Goal: Use online tool/utility: Utilize a website feature to perform a specific function

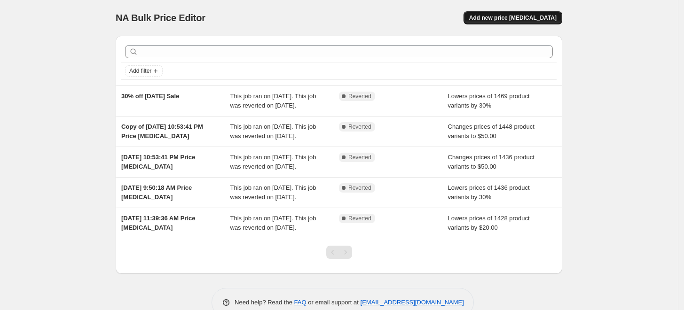
click at [529, 20] on span "Add new price [MEDICAL_DATA]" at bounding box center [512, 18] width 87 height 8
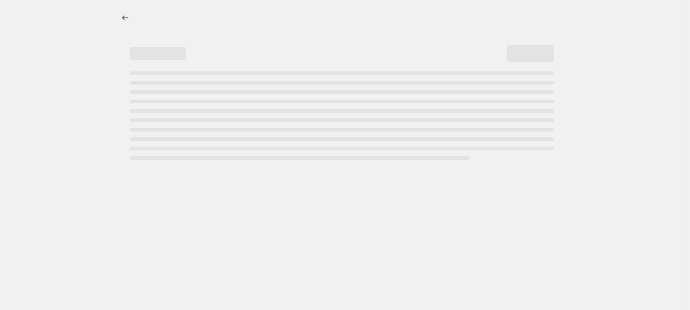
select select "percentage"
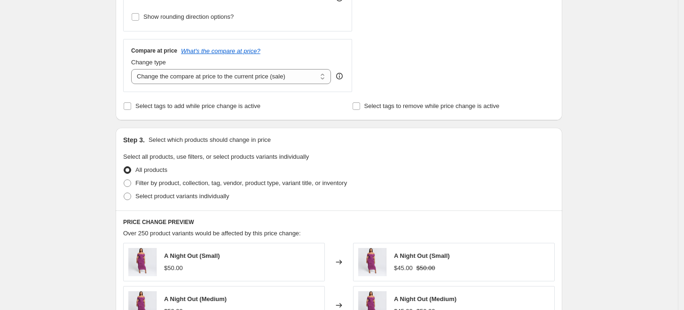
scroll to position [319, 0]
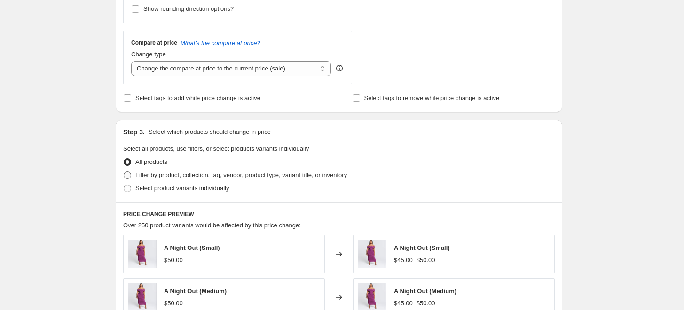
click at [131, 177] on span at bounding box center [128, 176] width 8 height 8
click at [124, 172] on input "Filter by product, collection, tag, vendor, product type, variant title, or inv…" at bounding box center [124, 172] width 0 height 0
radio input "true"
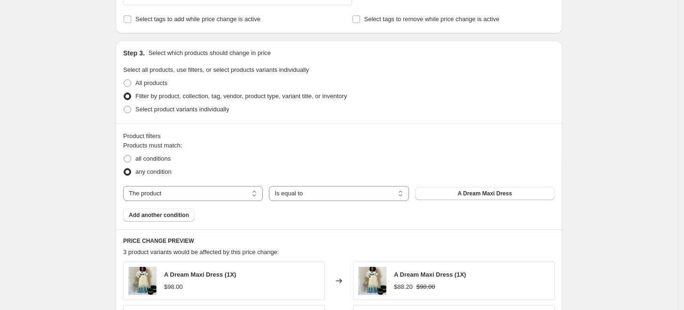
scroll to position [399, 0]
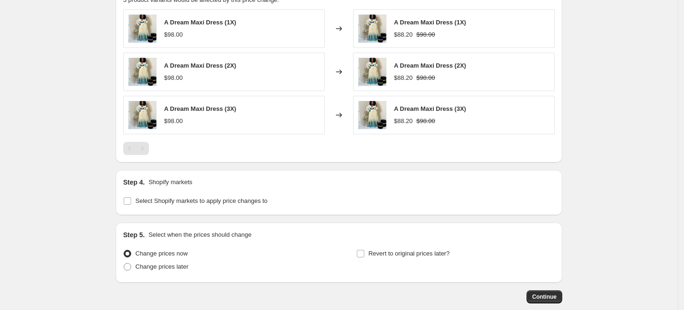
click at [271, 158] on div "PRICE CHANGE PREVIEW 3 product variants would be affected by this price change:…" at bounding box center [339, 70] width 447 height 186
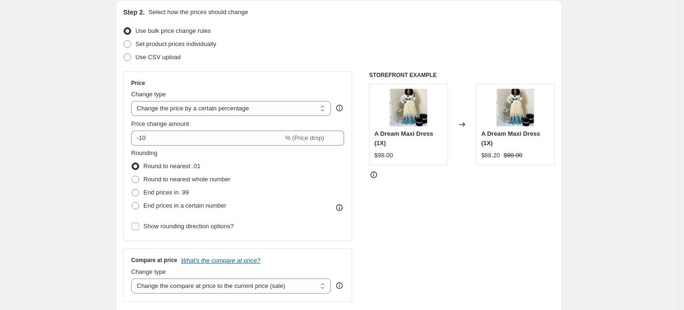
scroll to position [101, 0]
click at [259, 111] on select "Change the price to a certain amount Change the price by a certain amount Chang…" at bounding box center [231, 109] width 200 height 15
select select "to"
click at [134, 102] on select "Change the price to a certain amount Change the price by a certain amount Chang…" at bounding box center [231, 109] width 200 height 15
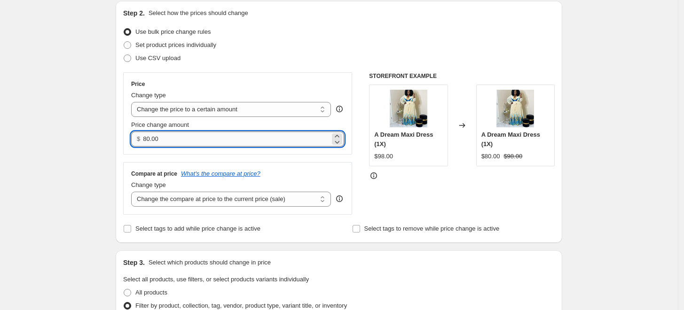
click at [169, 139] on input "80.00" at bounding box center [236, 139] width 187 height 15
click at [147, 139] on input "80.00" at bounding box center [236, 139] width 187 height 15
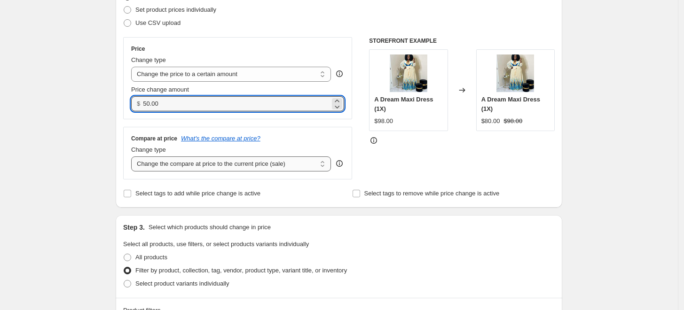
scroll to position [139, 0]
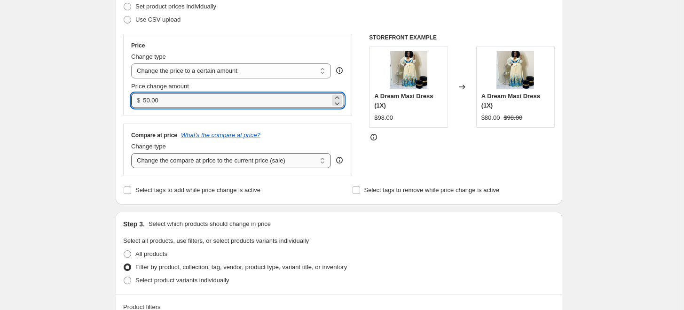
type input "50.00"
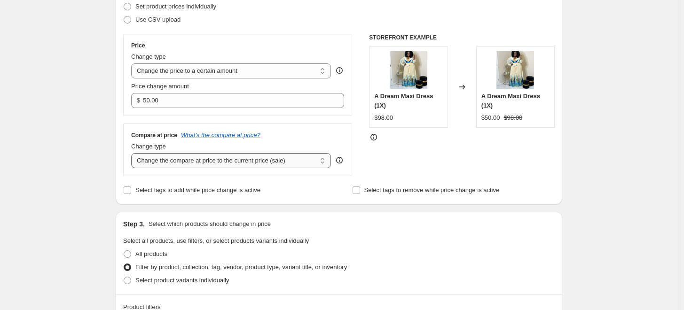
click at [257, 163] on select "Change the compare at price to the current price (sale) Change the compare at p…" at bounding box center [231, 160] width 200 height 15
click at [312, 143] on div "Change type" at bounding box center [231, 146] width 200 height 9
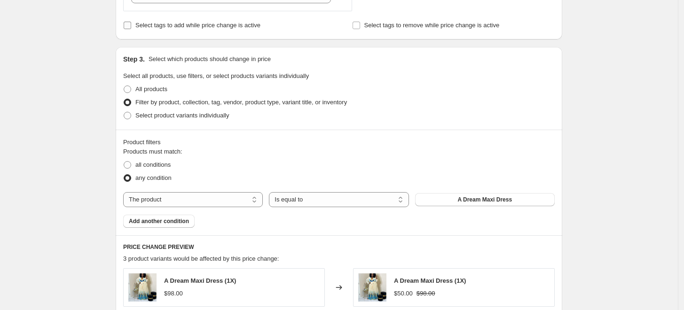
scroll to position [305, 0]
click at [131, 164] on span at bounding box center [128, 165] width 8 height 8
click at [124, 161] on input "all conditions" at bounding box center [124, 161] width 0 height 0
radio input "true"
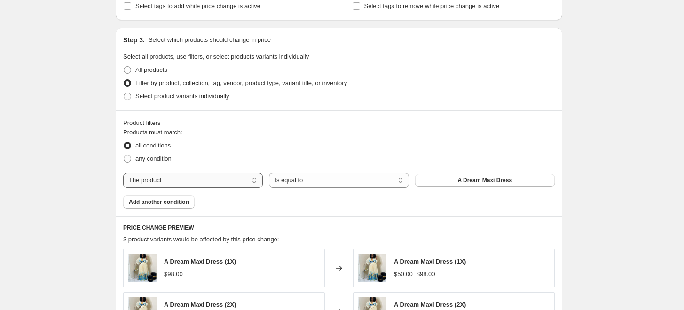
click at [233, 183] on select "The product The product's collection The product's tag The product's vendor The…" at bounding box center [193, 180] width 140 height 15
select select "collection"
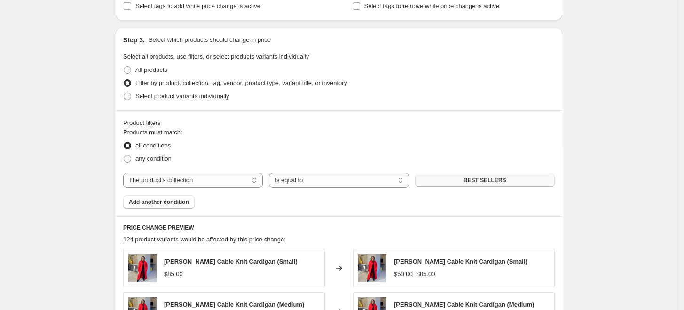
click at [453, 186] on button "BEST SELLERS" at bounding box center [485, 180] width 140 height 13
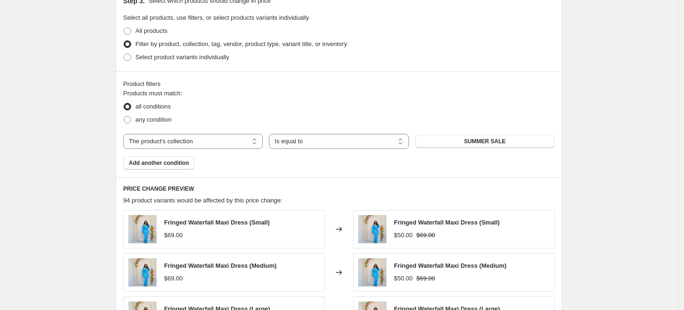
scroll to position [362, 0]
click at [318, 143] on select "Is equal to Is not equal to" at bounding box center [339, 142] width 140 height 15
click at [319, 143] on select "Is equal to Is not equal to" at bounding box center [339, 142] width 140 height 15
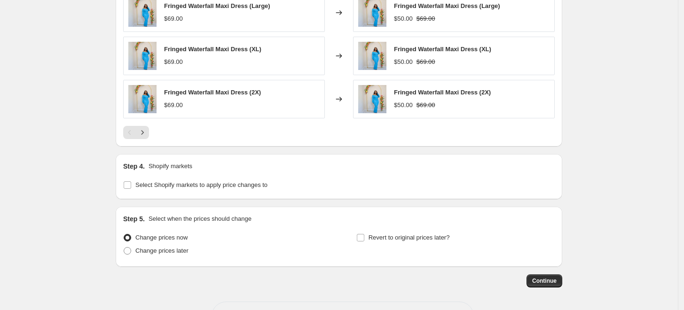
scroll to position [674, 0]
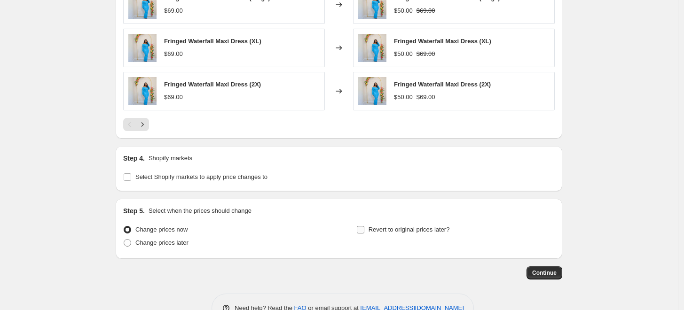
click at [364, 230] on input "Revert to original prices later?" at bounding box center [361, 230] width 8 height 8
checkbox input "true"
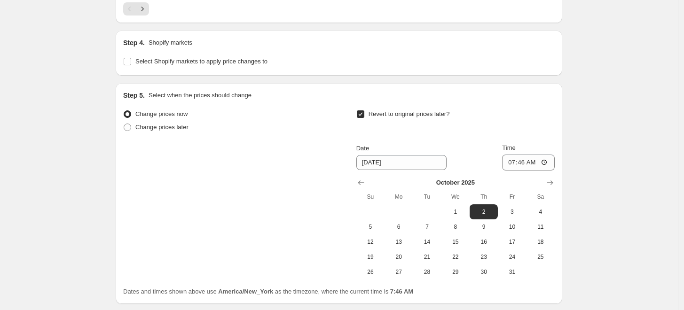
scroll to position [790, 0]
drag, startPoint x: 399, startPoint y: 225, endPoint x: 365, endPoint y: 190, distance: 49.2
click at [365, 190] on table "October 2025 Su Mo Tu We Th Fr Sa 1 2 3 4 5 6 7 8 9 10 11 12 13 14 15 16 17 18 …" at bounding box center [456, 229] width 198 height 102
click at [362, 183] on icon "Show previous month, September 2025" at bounding box center [361, 182] width 6 height 5
click at [407, 271] on span "29" at bounding box center [398, 272] width 21 height 8
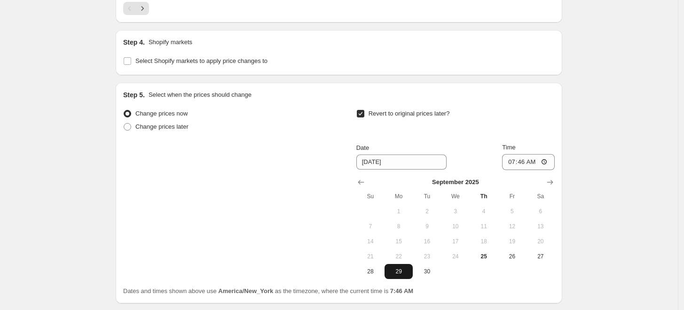
type input "9/29/2025"
click at [529, 163] on input "07:46" at bounding box center [528, 162] width 53 height 16
click at [518, 159] on input "07:46" at bounding box center [528, 162] width 53 height 16
click at [515, 160] on input "07:46" at bounding box center [528, 162] width 53 height 16
type input "09:00"
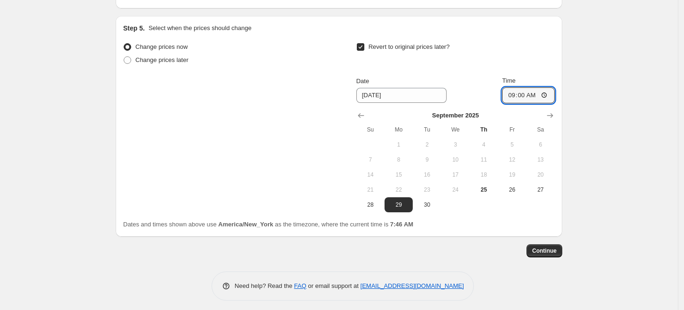
scroll to position [858, 0]
click at [552, 249] on span "Continue" at bounding box center [544, 250] width 24 height 8
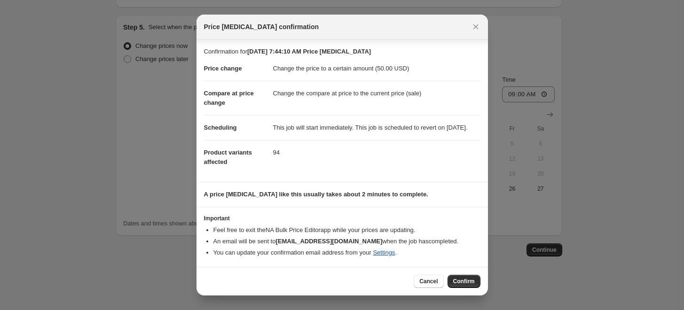
scroll to position [8, 0]
click at [469, 276] on button "Confirm" at bounding box center [464, 281] width 33 height 13
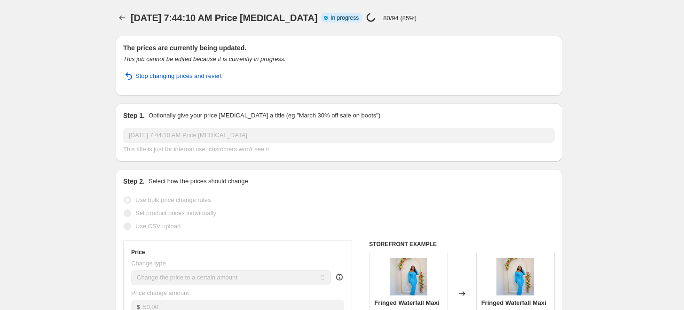
select select "collection"
